Goal: Information Seeking & Learning: Learn about a topic

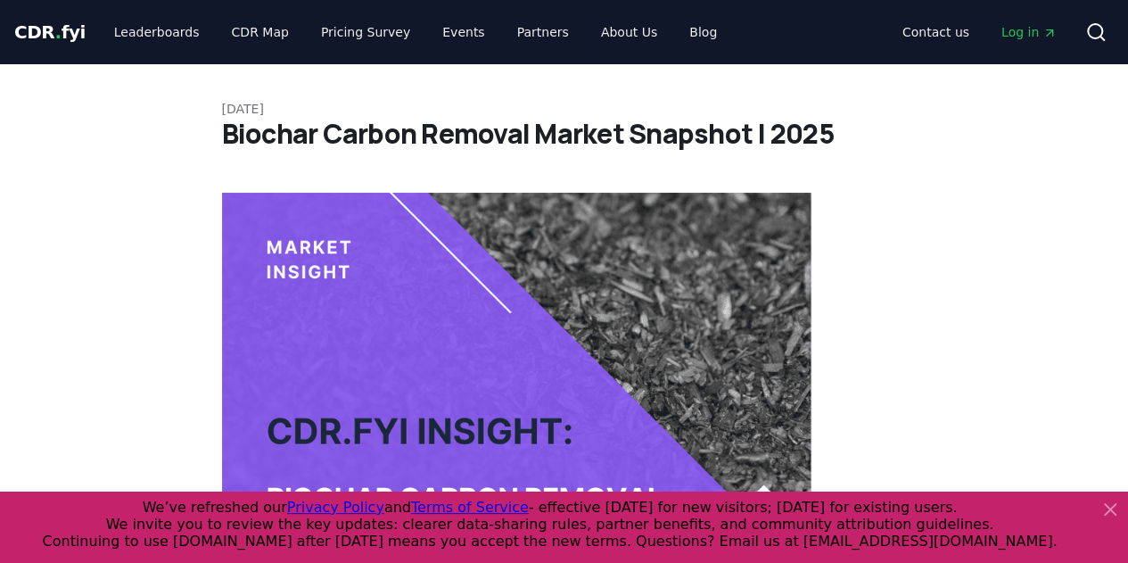
scroll to position [535, 0]
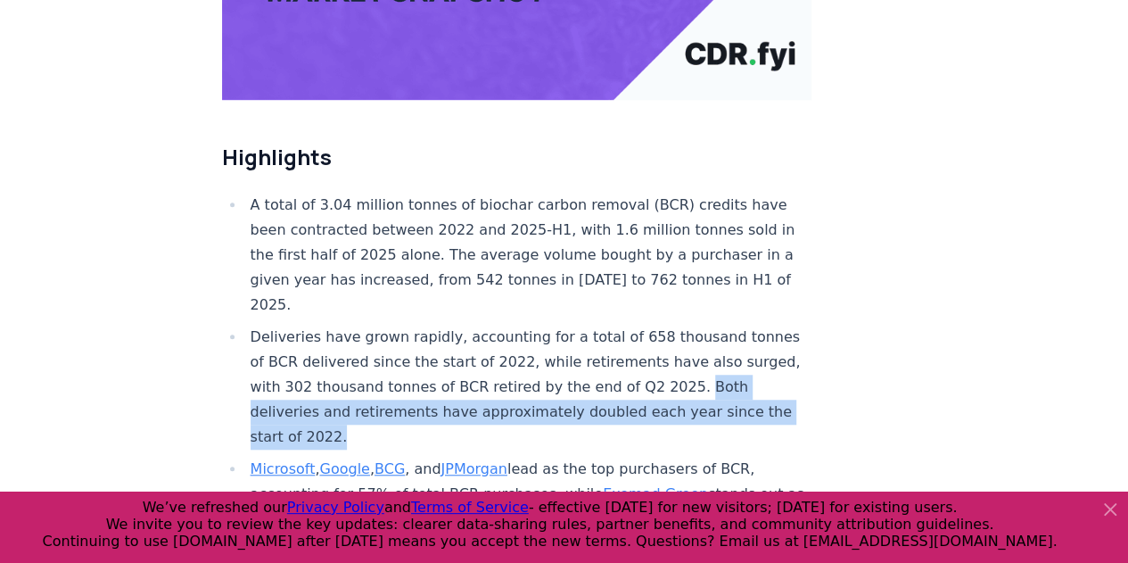
drag, startPoint x: 415, startPoint y: 381, endPoint x: 242, endPoint y: 363, distance: 173.9
click at [242, 363] on ul "A total of 3.04 million tonnes of biochar carbon removal (BCR) credits have bee…" at bounding box center [517, 510] width 590 height 635
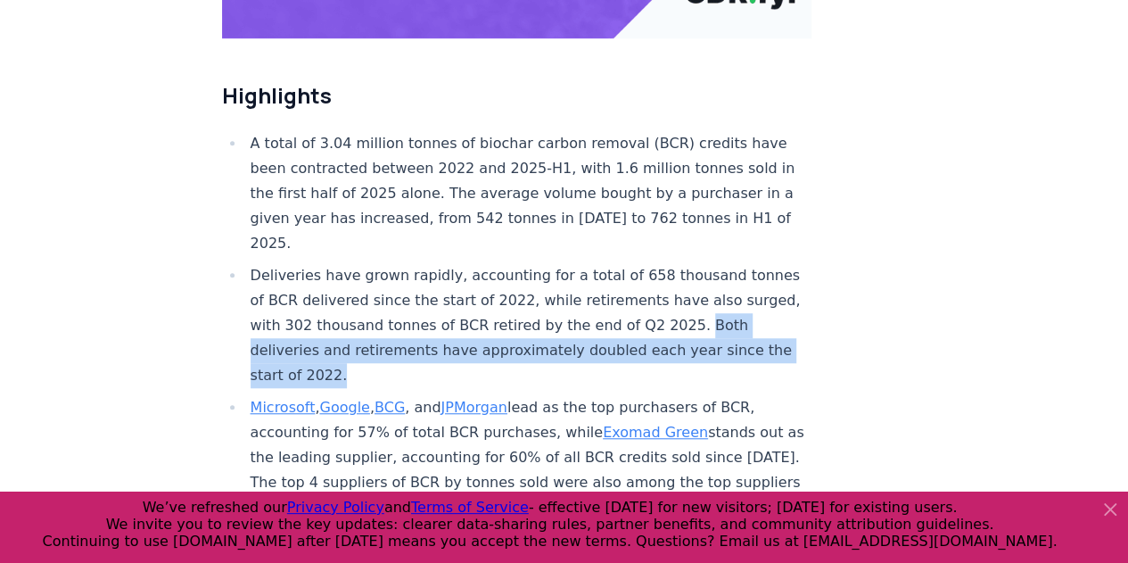
scroll to position [624, 0]
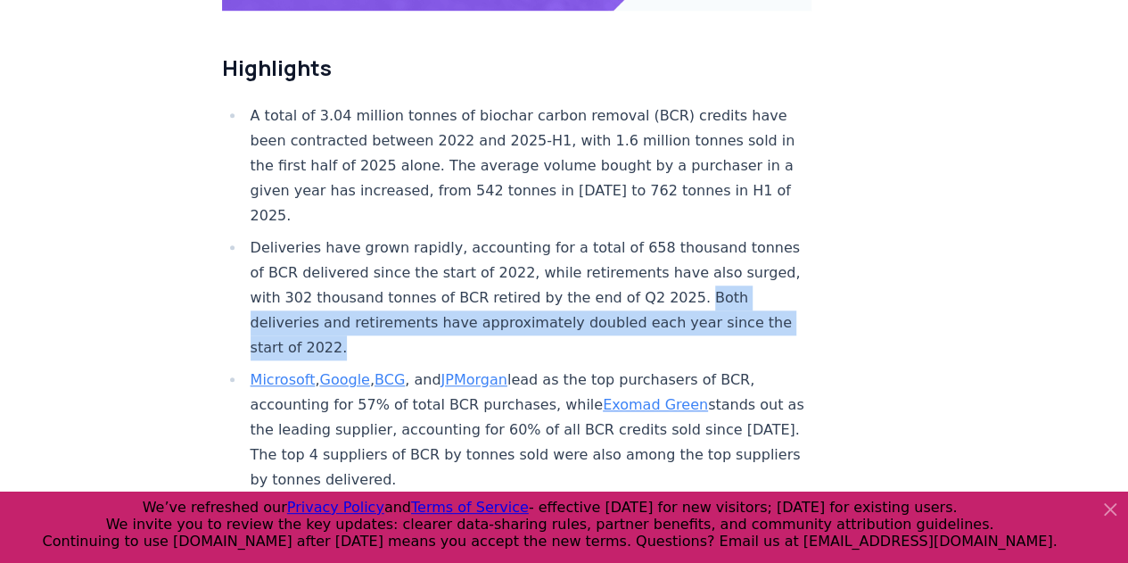
copy li "Both deliveries and retirements have approximately doubled each year since the …"
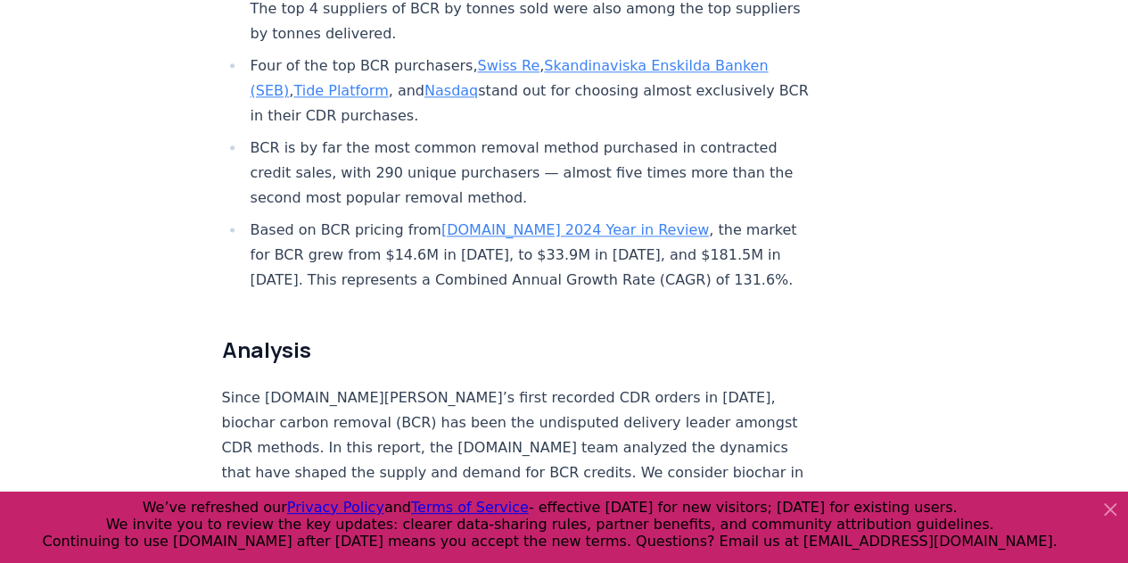
scroll to position [892, 0]
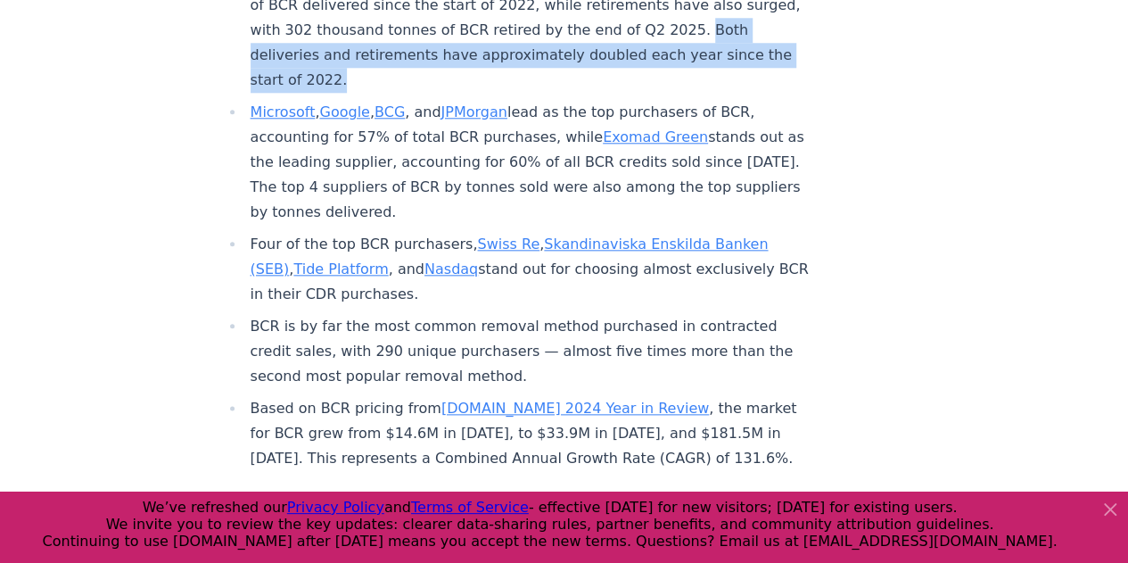
copy li "Both deliveries and retirements have approximately doubled each year since the …"
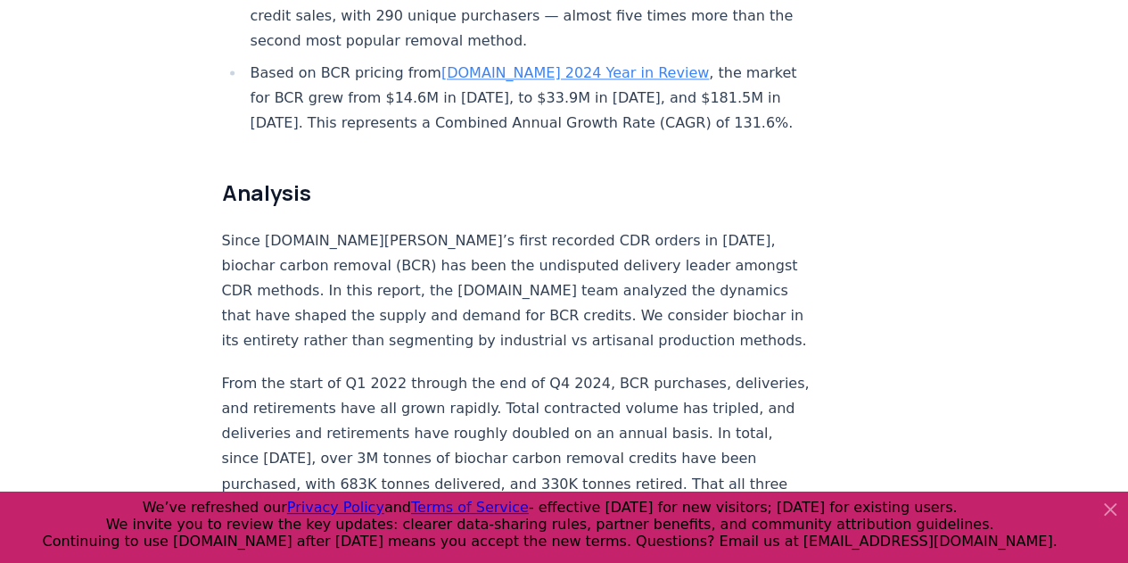
scroll to position [1248, 0]
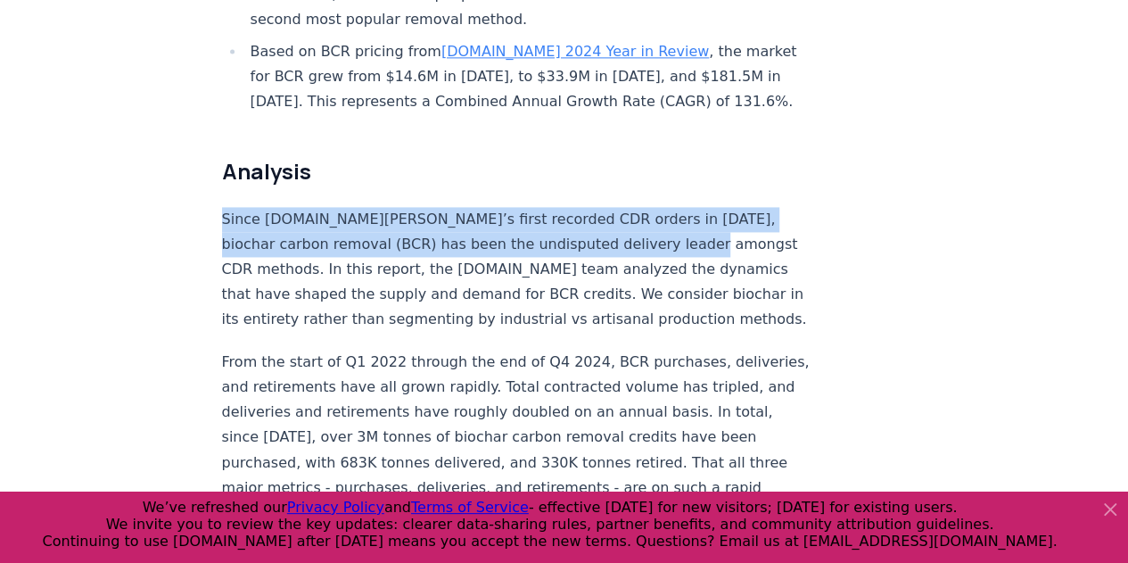
drag, startPoint x: 222, startPoint y: 160, endPoint x: 640, endPoint y: 192, distance: 419.4
click at [640, 207] on p "Since [DOMAIN_NAME][PERSON_NAME]’s first recorded CDR orders in [DATE], biochar…" at bounding box center [517, 269] width 590 height 125
copy p "Since [DOMAIN_NAME][PERSON_NAME]’s first recorded CDR orders in [DATE], biochar…"
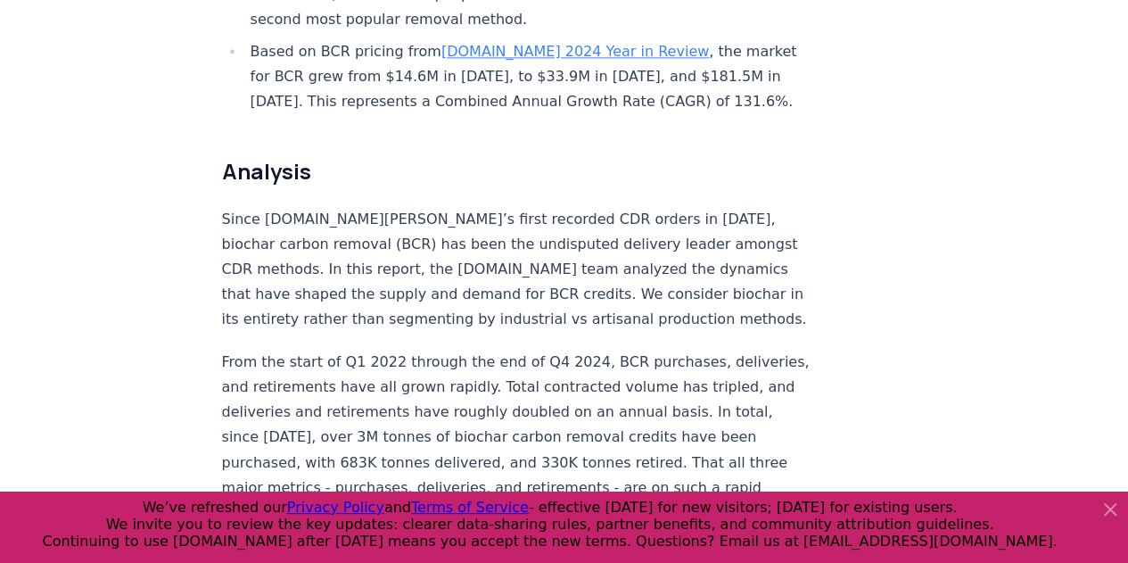
click at [465, 254] on p "Since [DOMAIN_NAME][PERSON_NAME]’s first recorded CDR orders in [DATE], biochar…" at bounding box center [517, 269] width 590 height 125
click at [621, 255] on p "Since [DOMAIN_NAME][PERSON_NAME]’s first recorded CDR orders in [DATE], biochar…" at bounding box center [517, 269] width 590 height 125
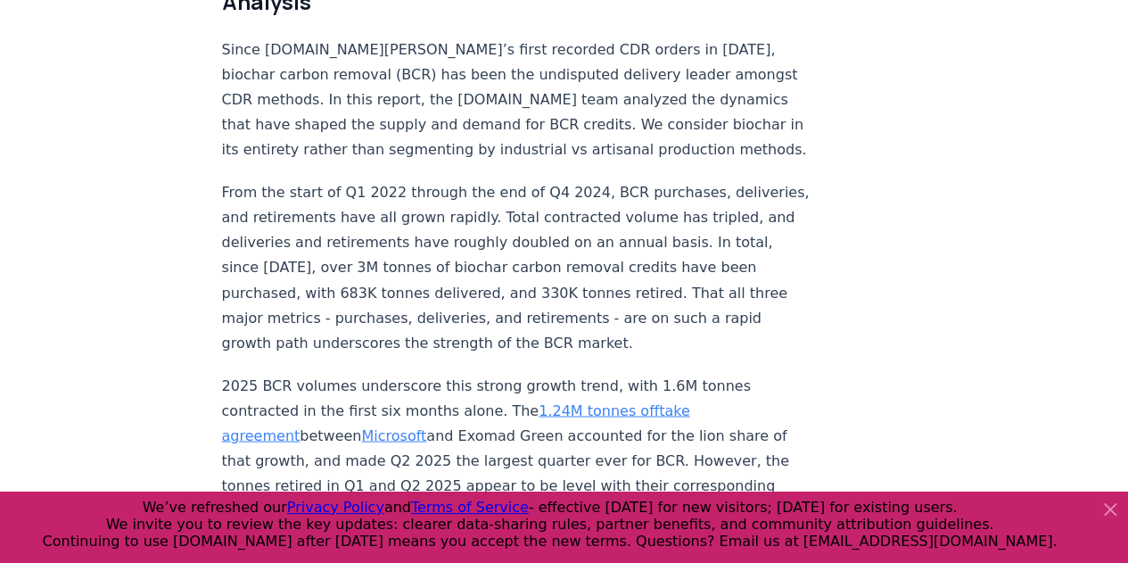
scroll to position [1426, 0]
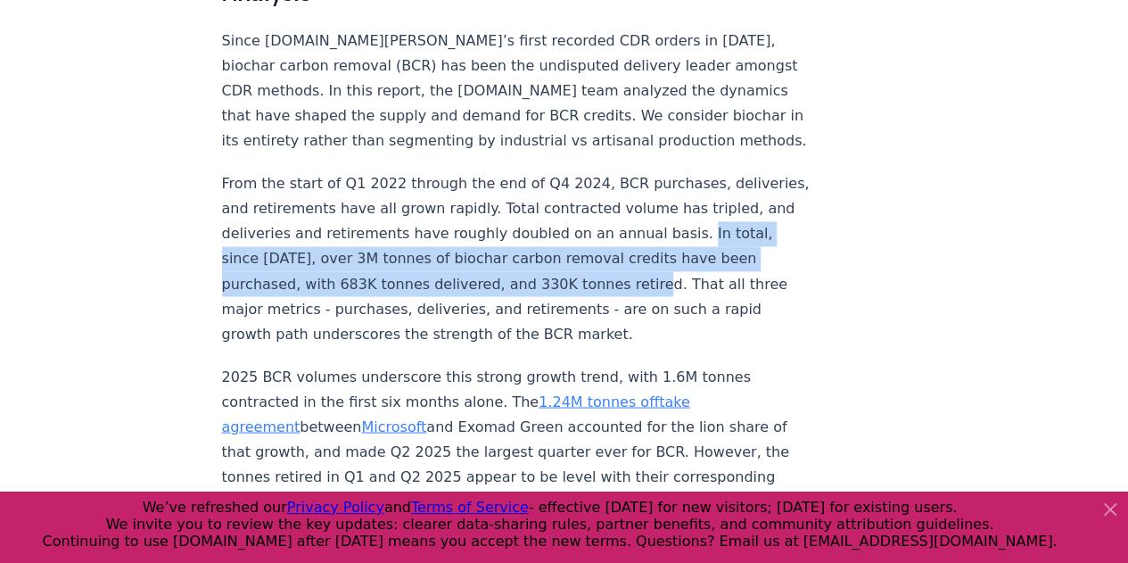
drag, startPoint x: 260, startPoint y: 200, endPoint x: 717, endPoint y: 226, distance: 457.2
click at [717, 226] on p "From the start of Q1 2022 through the end of Q4 2024, BCR purchases, deliveries…" at bounding box center [517, 258] width 590 height 175
copy p "In total, since [DATE], over 3M tonnes of biochar carbon removal credits have b…"
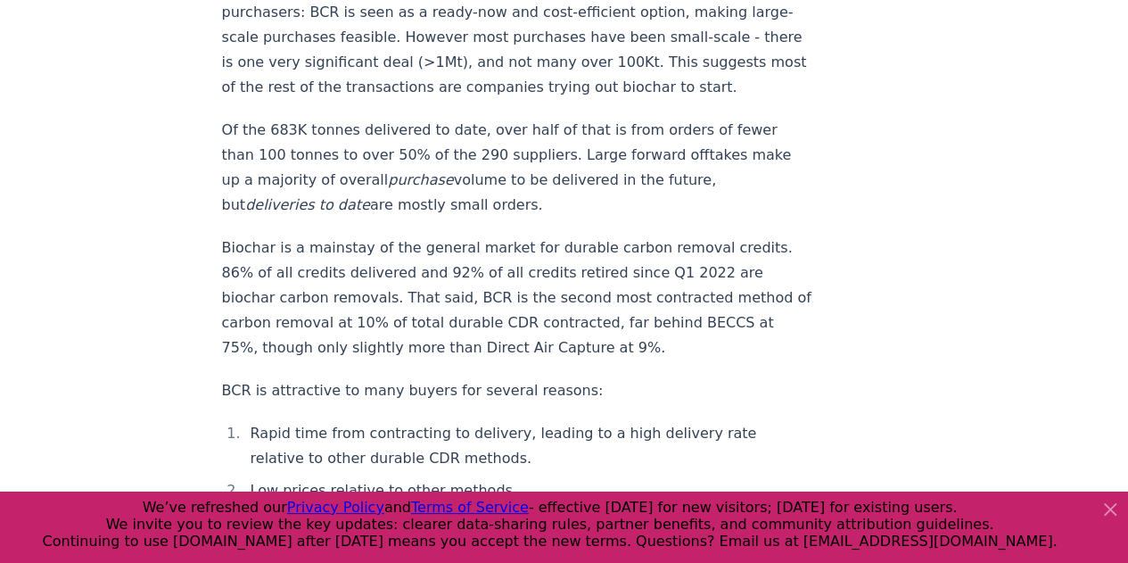
scroll to position [2318, 0]
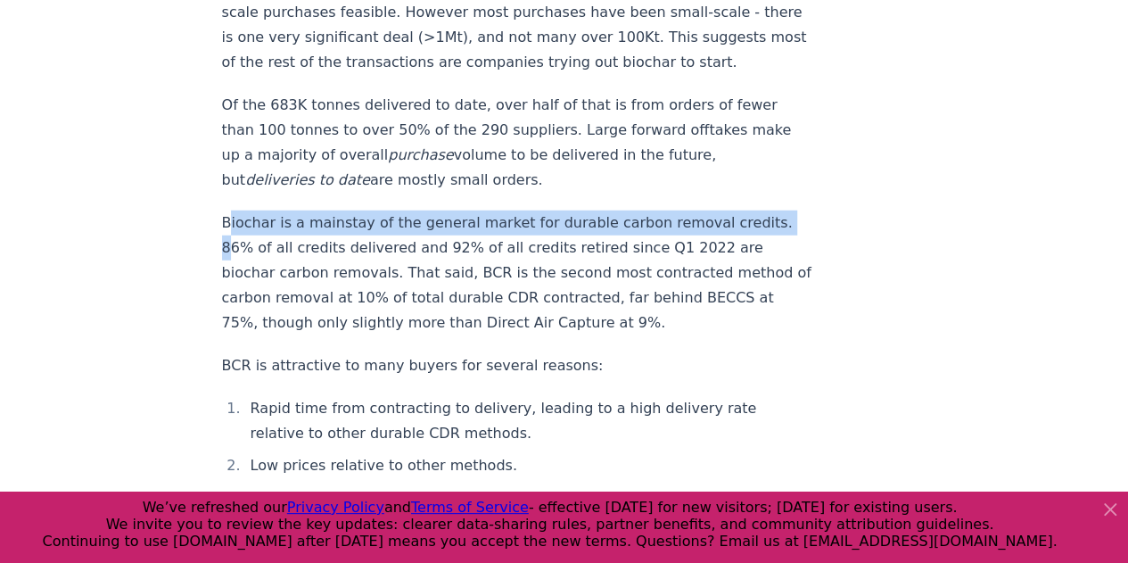
click at [230, 210] on p "Biochar is a mainstay of the general market for durable carbon removal credits.…" at bounding box center [517, 272] width 590 height 125
click at [226, 210] on p "Biochar is a mainstay of the general market for durable carbon removal credits.…" at bounding box center [517, 272] width 590 height 125
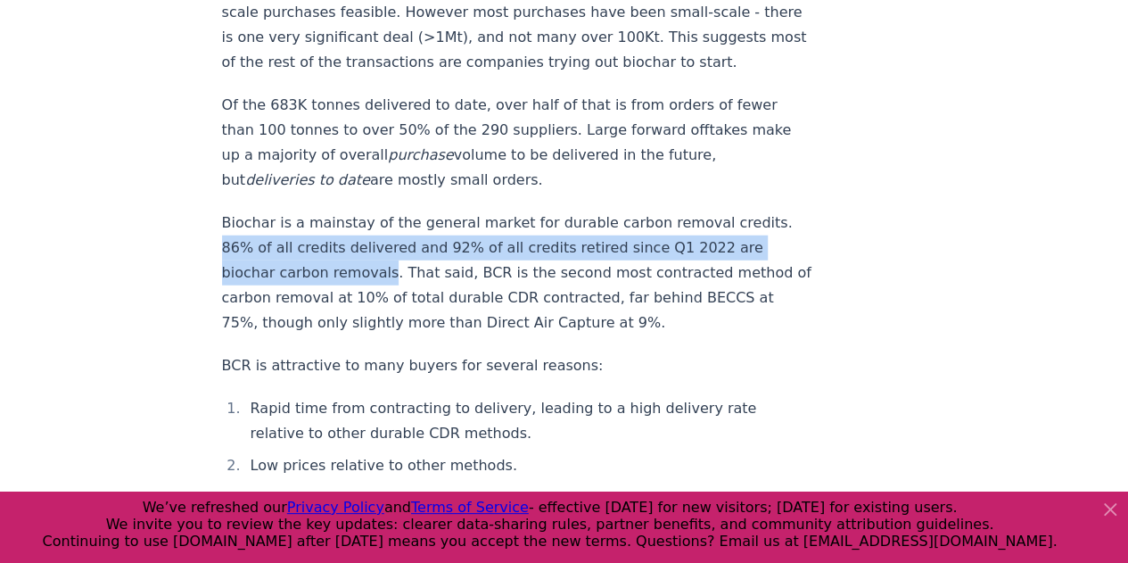
drag, startPoint x: 223, startPoint y: 217, endPoint x: 382, endPoint y: 238, distance: 161.0
click at [382, 238] on p "Biochar is a mainstay of the general market for durable carbon removal credits.…" at bounding box center [517, 272] width 590 height 125
copy p "86% of all credits delivered and 92% of all credits retired since Q1 2022 are b…"
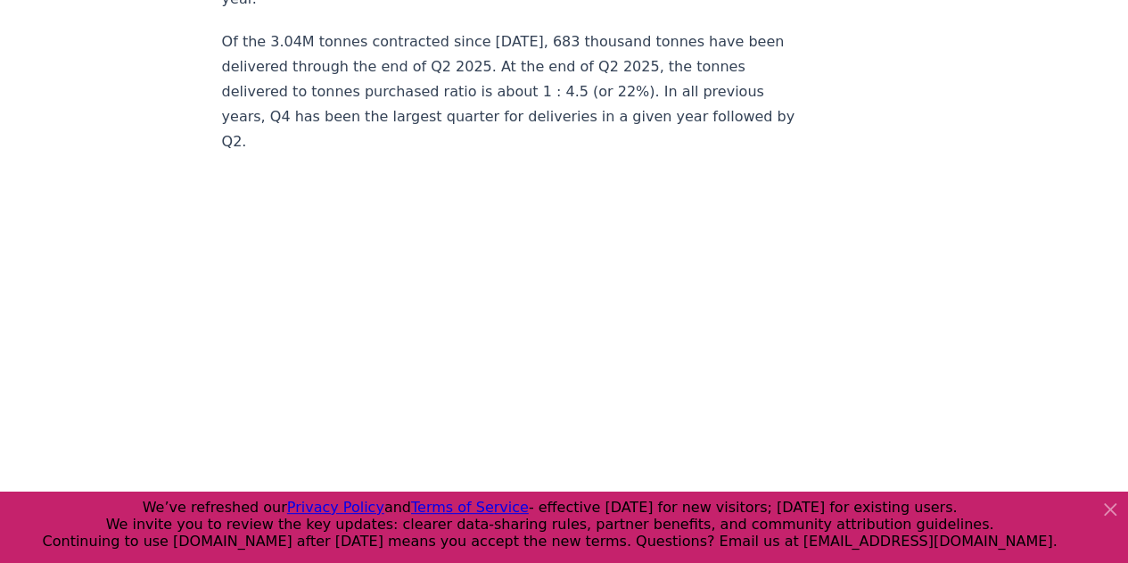
scroll to position [5795, 0]
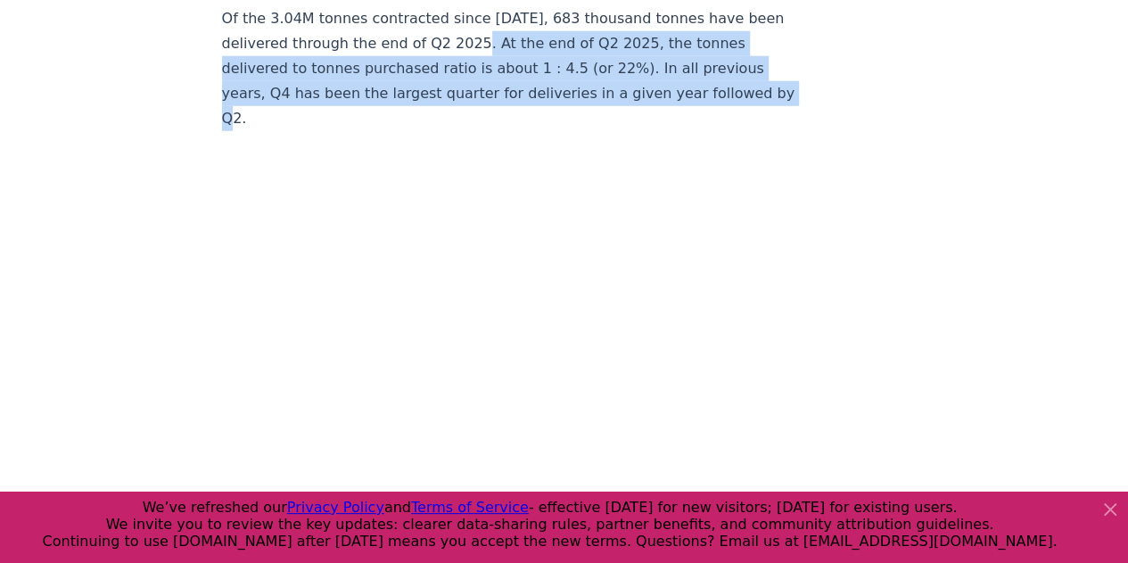
drag, startPoint x: 476, startPoint y: 35, endPoint x: 267, endPoint y: 106, distance: 220.5
click at [267, 106] on p "Of the 3.04M tonnes contracted since [DATE], 683 thousand tonnes have been deli…" at bounding box center [517, 68] width 590 height 125
copy p "At the end of Q2 2025, the tonnes delivered to tonnes purchased ratio is about …"
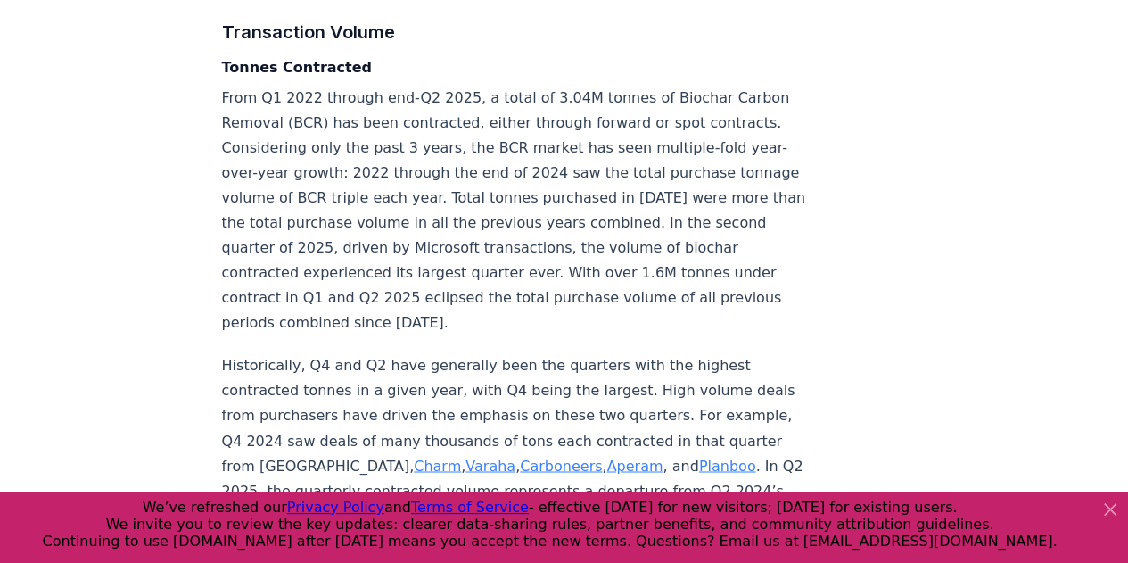
scroll to position [4547, 0]
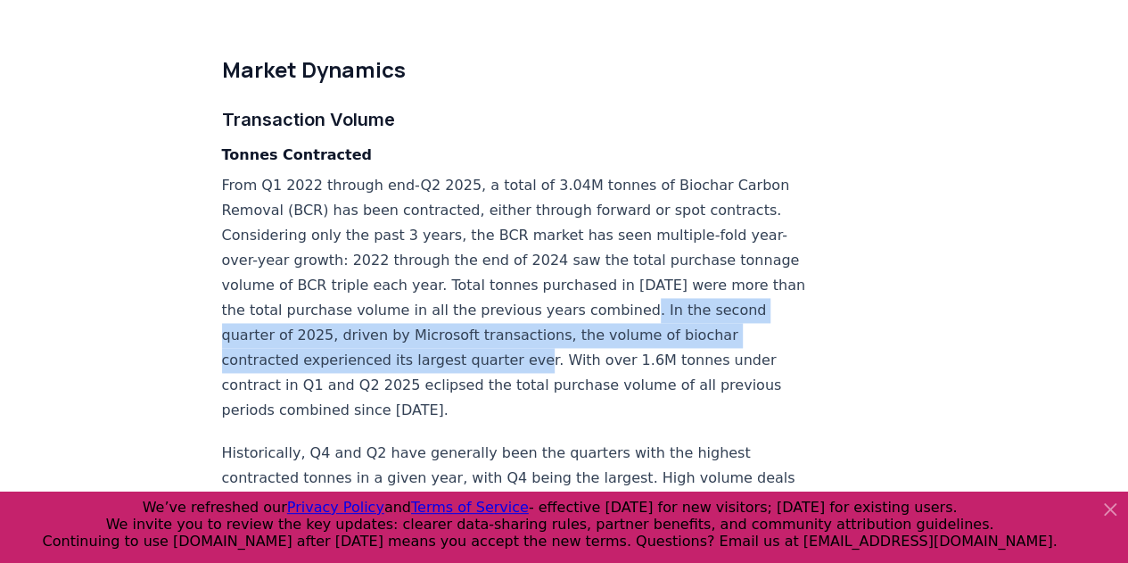
drag, startPoint x: 293, startPoint y: 303, endPoint x: 648, endPoint y: 319, distance: 355.2
click at [648, 319] on p "From Q1 2022 through end-Q2 2025, a total of 3.04M tonnes of Biochar Carbon Rem…" at bounding box center [517, 298] width 590 height 250
copy p "In the second quarter of 2025, driven by Microsoft transactions, the volume of …"
click at [614, 306] on p "From Q1 2022 through end-Q2 2025, a total of 3.04M tonnes of Biochar Carbon Rem…" at bounding box center [517, 298] width 590 height 250
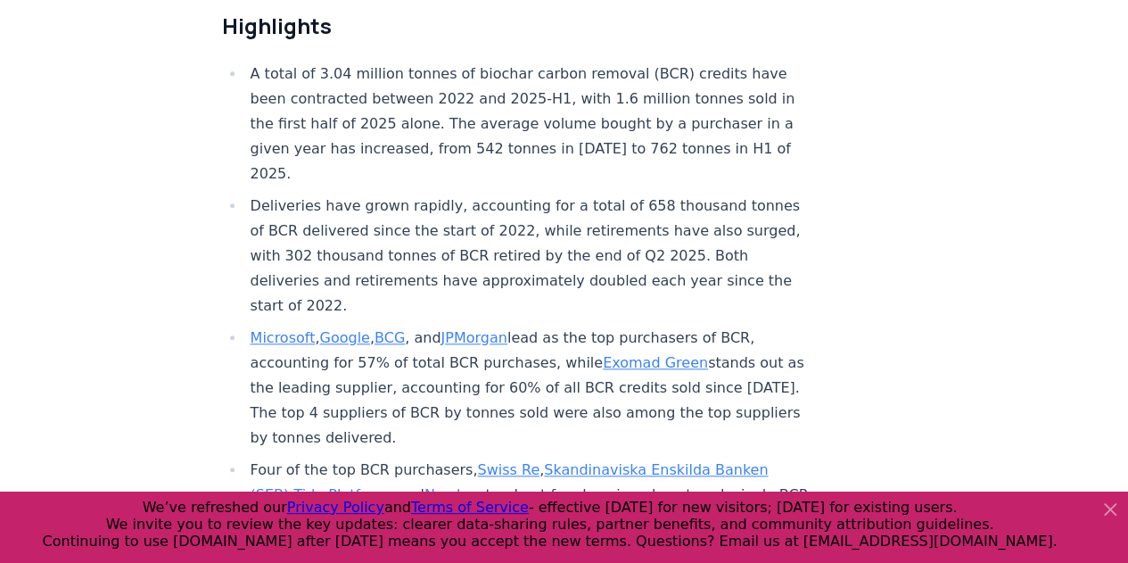
scroll to position [1515, 0]
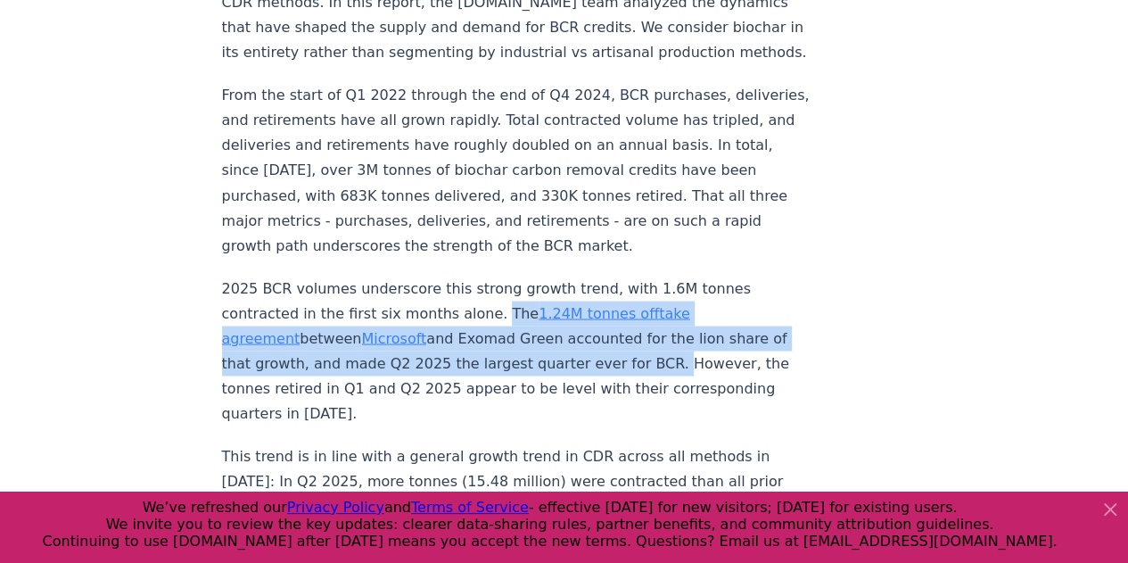
drag, startPoint x: 483, startPoint y: 258, endPoint x: 612, endPoint y: 311, distance: 139.1
click at [612, 311] on p "2025 BCR volumes underscore this strong growth trend, with 1.6M tonnes contract…" at bounding box center [517, 350] width 590 height 150
copy p "The 1.24M tonnes offtake agreement between Microsoft and Exomad Green accounted…"
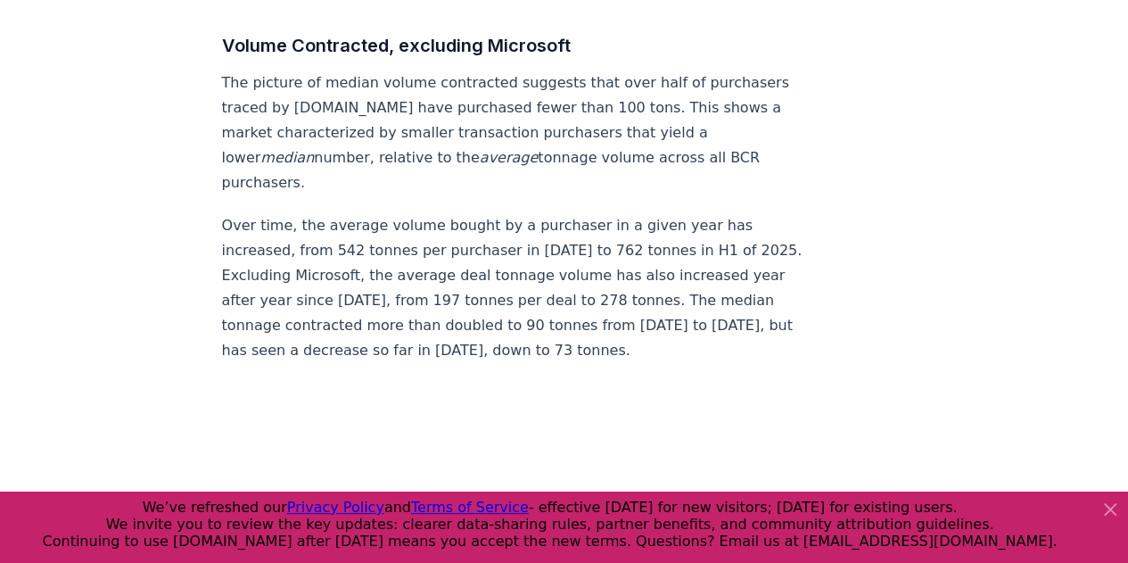
scroll to position [9712, 0]
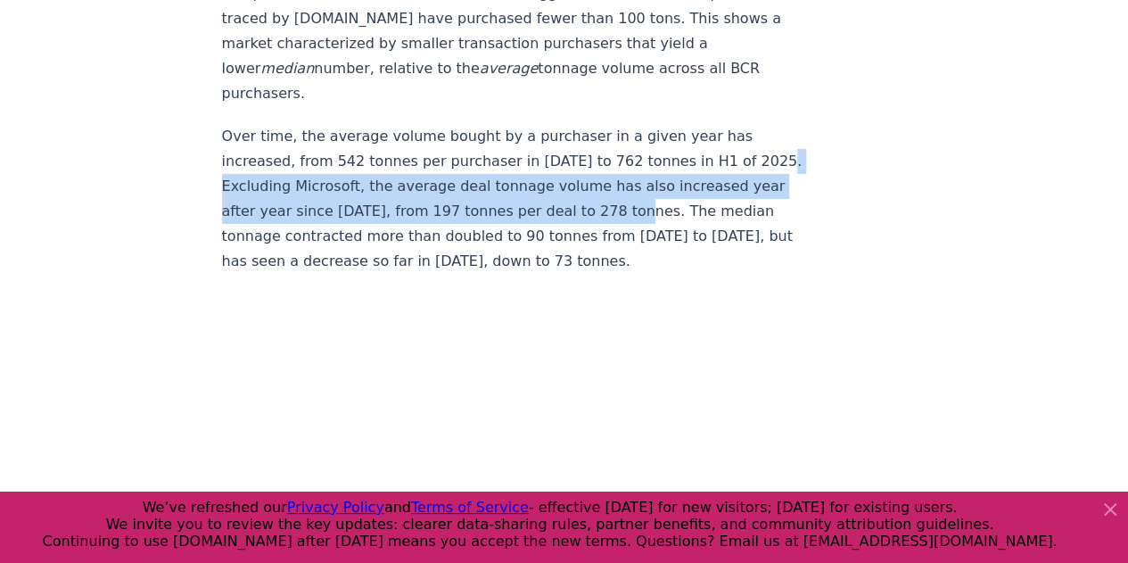
drag, startPoint x: 216, startPoint y: 126, endPoint x: 623, endPoint y: 152, distance: 408.3
copy p "Excluding Microsoft, the average deal tonnage volume has also increased year af…"
